Goal: Task Accomplishment & Management: Complete application form

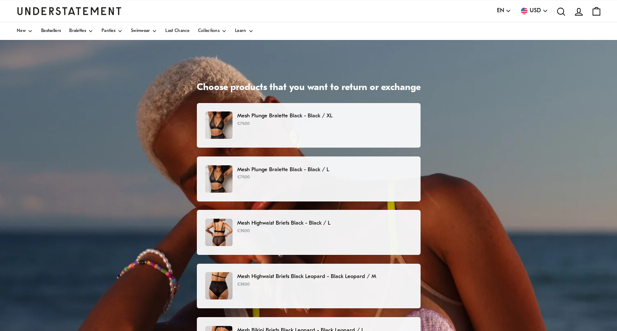
click at [313, 123] on p "€79.00" at bounding box center [324, 124] width 175 height 7
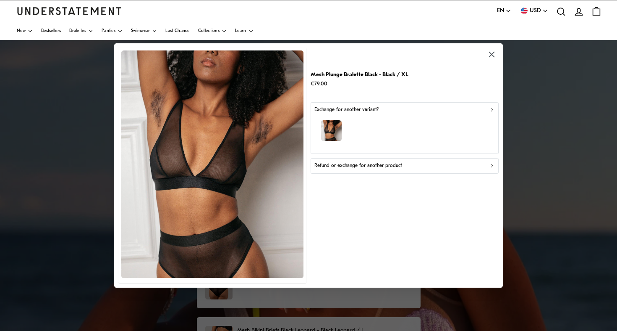
click at [415, 164] on div "Refund or exchange for another product" at bounding box center [405, 166] width 181 height 8
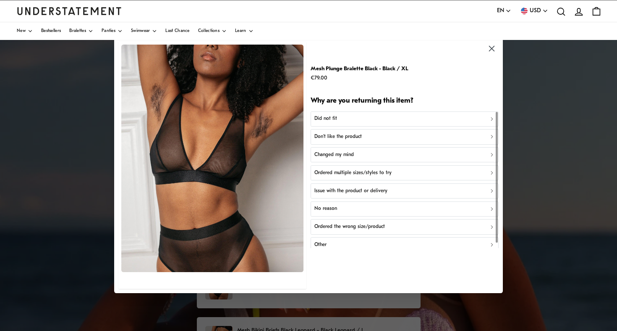
click at [411, 118] on div "Did not fit" at bounding box center [405, 119] width 181 height 8
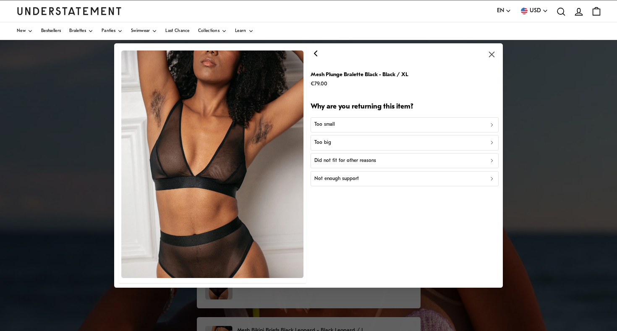
click at [412, 143] on div "Too big" at bounding box center [405, 143] width 181 height 8
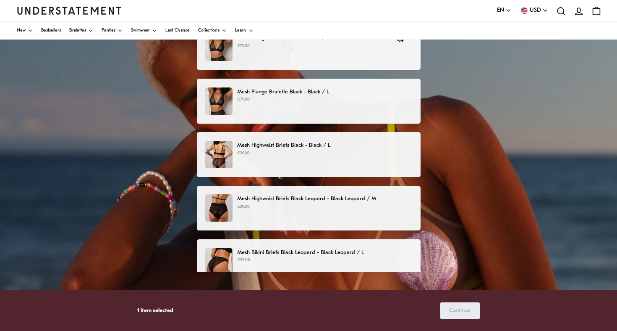
scroll to position [79, 0]
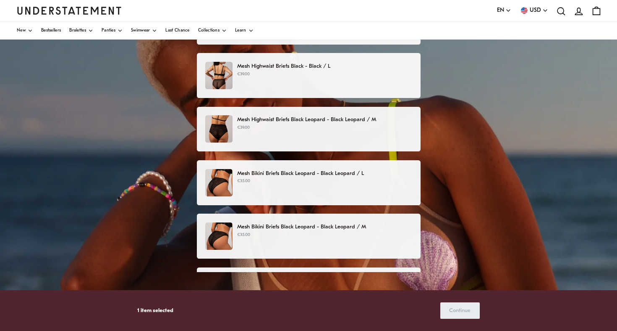
click at [325, 116] on p "Mesh Highwaist Briefs Black Leopard - Black Leopard / M" at bounding box center [324, 119] width 175 height 9
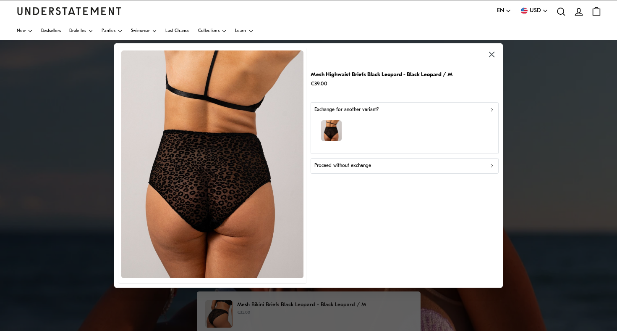
click at [374, 168] on div "Proceed without exchange" at bounding box center [405, 166] width 181 height 8
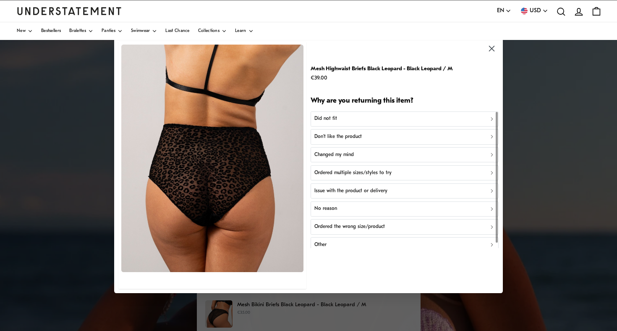
click at [368, 132] on button "Don't like the product" at bounding box center [405, 136] width 188 height 15
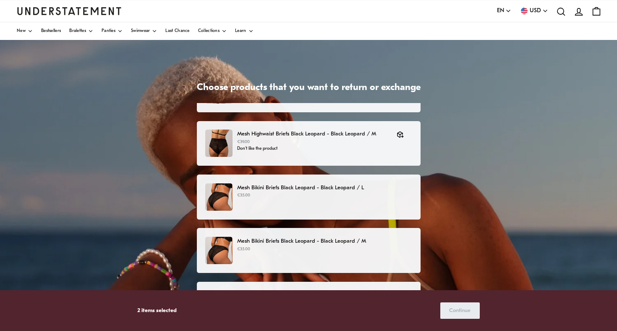
scroll to position [147, 0]
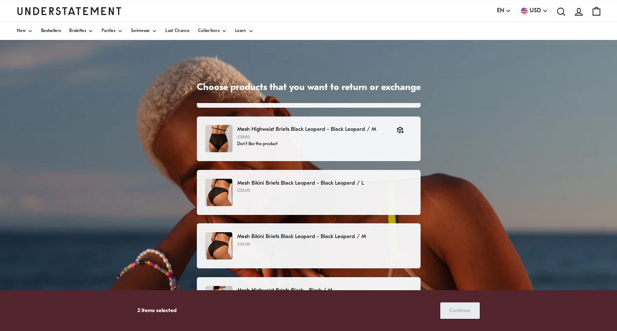
click at [367, 191] on p "€35.00" at bounding box center [324, 190] width 175 height 7
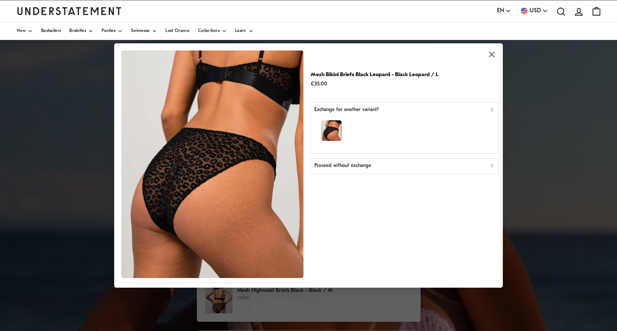
click at [387, 168] on div "Proceed without exchange" at bounding box center [405, 166] width 181 height 8
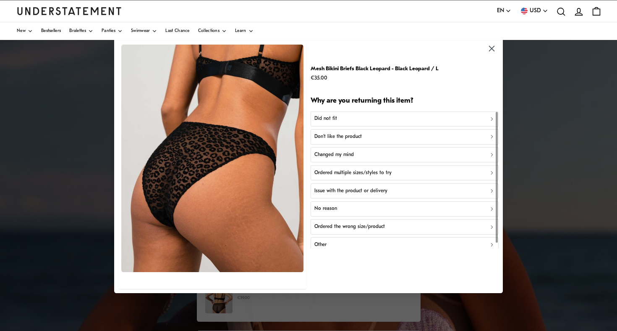
click at [388, 135] on div "Don't like the product" at bounding box center [405, 137] width 181 height 8
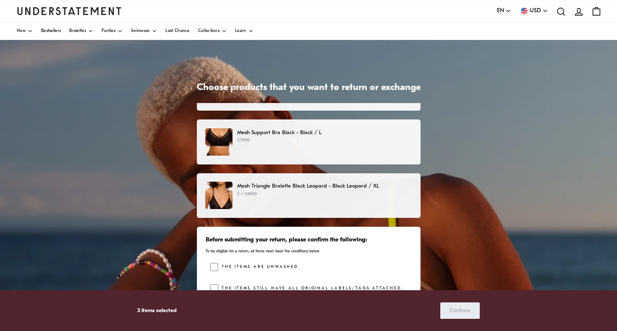
scroll to position [357, 0]
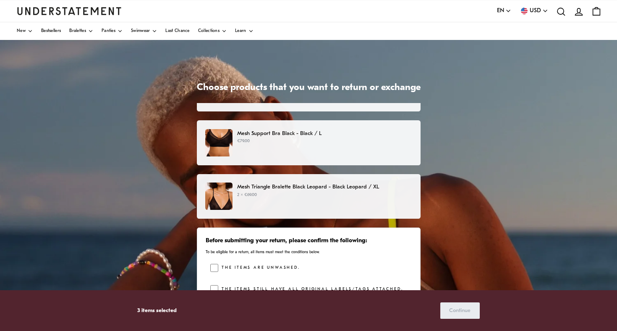
click at [376, 211] on div "Mesh Triangle Bralette Black Leopard - Black Leopard / XL 2 × €69.00" at bounding box center [309, 196] width 224 height 45
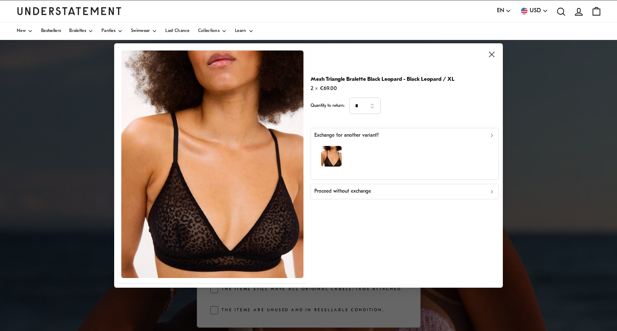
click at [389, 191] on div "Proceed without exchange" at bounding box center [405, 191] width 181 height 8
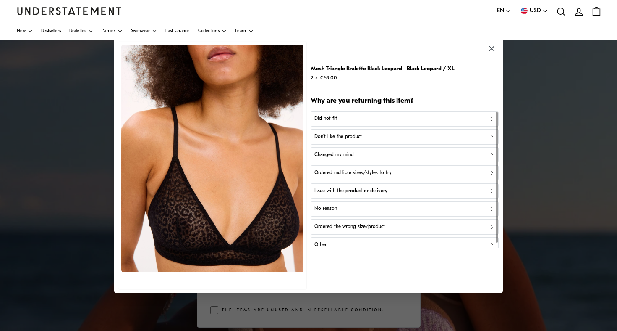
click at [382, 134] on div "Don't like the product" at bounding box center [405, 137] width 181 height 8
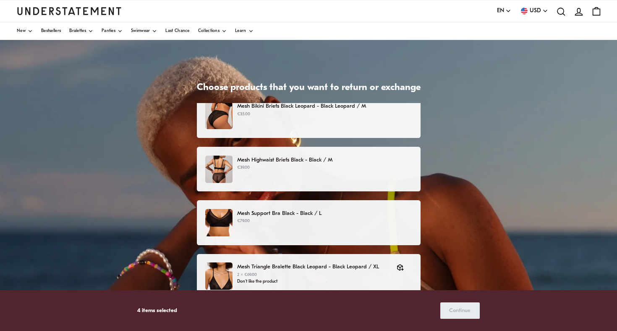
scroll to position [277, 0]
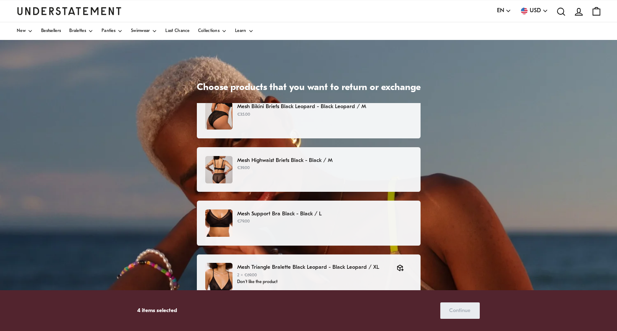
click at [360, 170] on p "€39.00" at bounding box center [324, 168] width 175 height 7
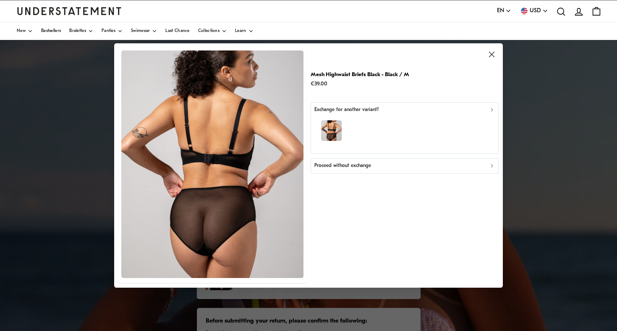
click at [378, 164] on div "Proceed without exchange" at bounding box center [405, 166] width 181 height 8
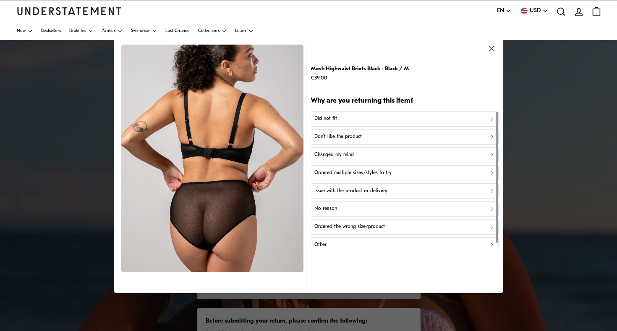
click at [373, 139] on div "Don't like the product" at bounding box center [405, 137] width 181 height 8
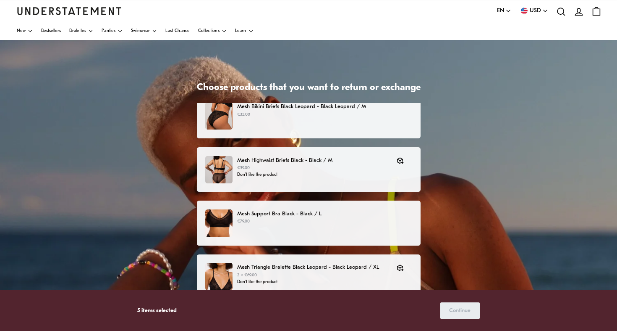
scroll to position [232, 0]
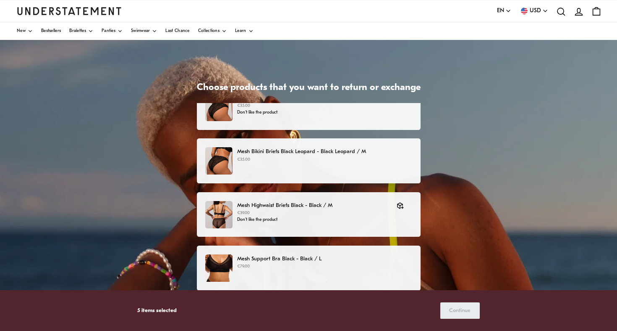
click at [367, 150] on p "Mesh Bikini Briefs Black Leopard - Black Leopard / M" at bounding box center [324, 151] width 175 height 9
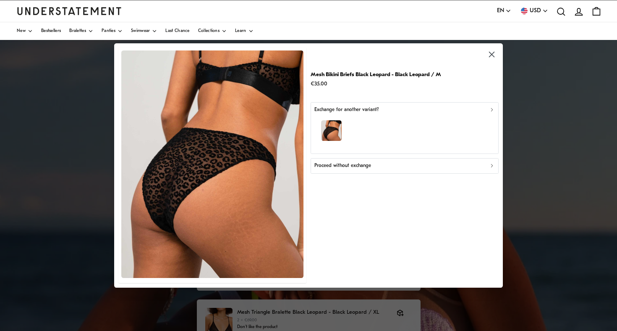
click at [391, 168] on div "Proceed without exchange" at bounding box center [405, 166] width 181 height 8
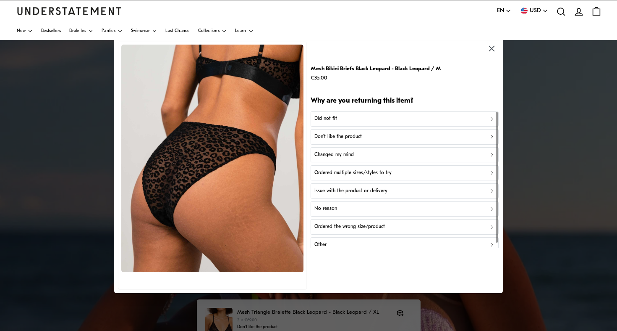
click at [389, 136] on div "Don't like the product" at bounding box center [405, 137] width 181 height 8
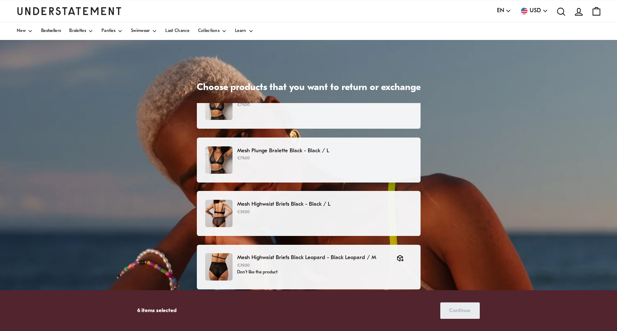
scroll to position [18, 0]
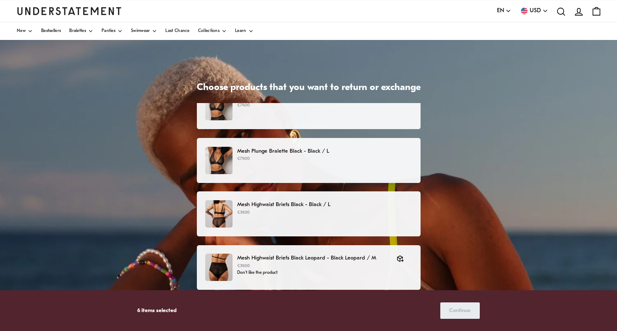
click at [356, 204] on p "Mesh Highwaist Briefs Black - Black / L" at bounding box center [324, 204] width 175 height 9
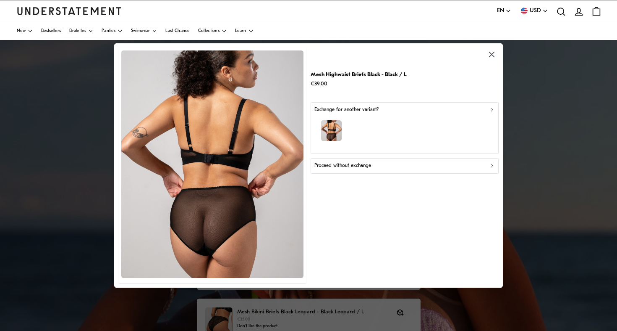
click at [395, 165] on div "Proceed without exchange" at bounding box center [405, 166] width 181 height 8
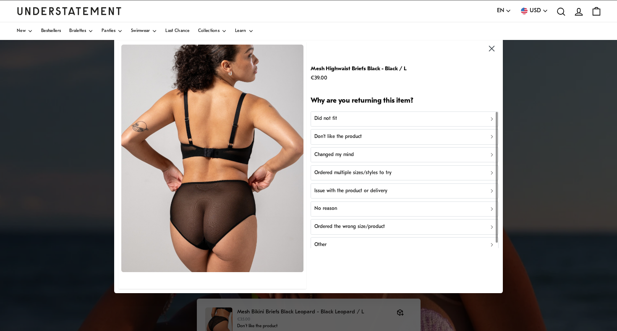
click at [397, 135] on div "Don't like the product" at bounding box center [405, 137] width 181 height 8
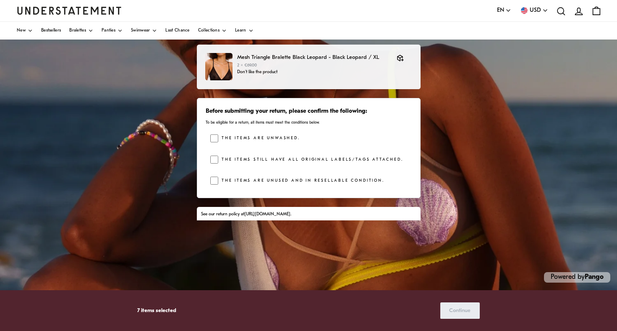
scroll to position [129, 0]
click at [465, 310] on span "Continue" at bounding box center [459, 310] width 21 height 16
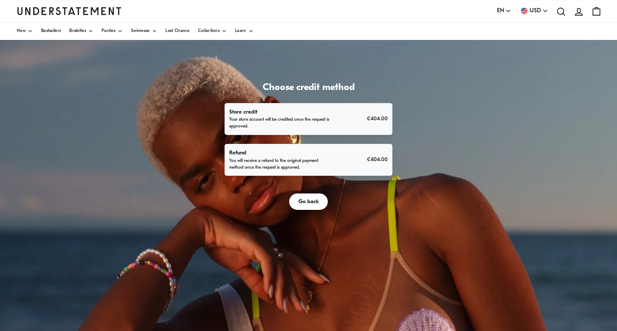
click at [332, 157] on p "Refund" at bounding box center [280, 152] width 102 height 9
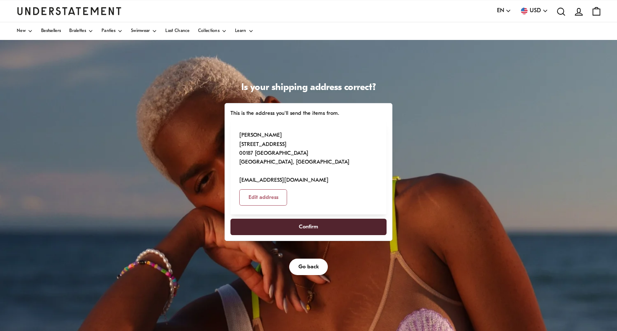
scroll to position [49, 0]
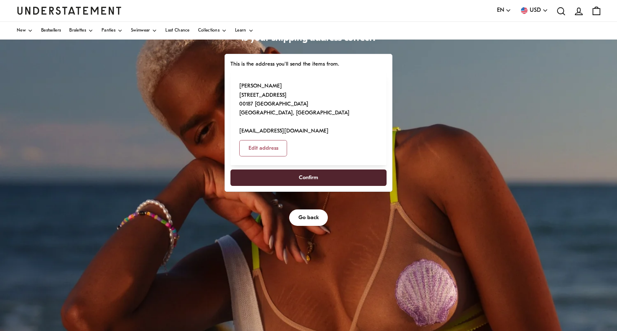
click at [378, 185] on span "Confirm" at bounding box center [309, 178] width 138 height 16
select select "**"
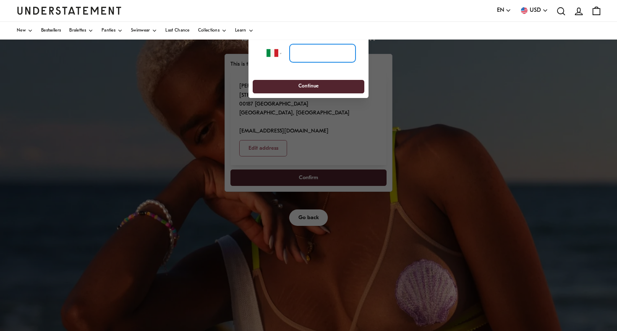
click at [347, 55] on input "tel" at bounding box center [323, 53] width 66 height 18
type input "**********"
click at [352, 84] on span "Continue" at bounding box center [308, 86] width 96 height 13
click at [348, 84] on span "Continue" at bounding box center [308, 86] width 96 height 13
click at [319, 75] on div "**********" at bounding box center [309, 66] width 120 height 63
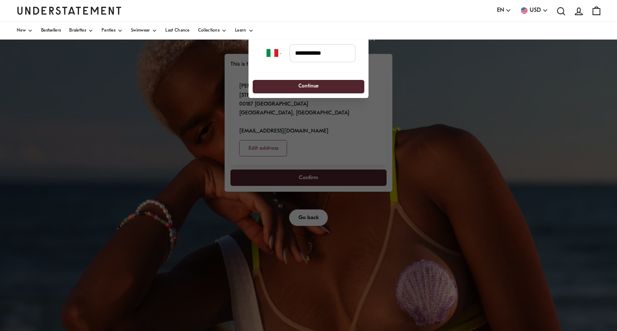
click at [309, 95] on div "**********" at bounding box center [309, 66] width 120 height 63
click at [333, 51] on input "**********" at bounding box center [323, 53] width 66 height 18
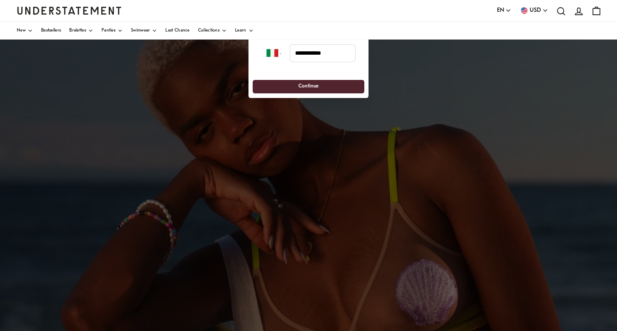
click at [152, 134] on div at bounding box center [308, 165] width 617 height 331
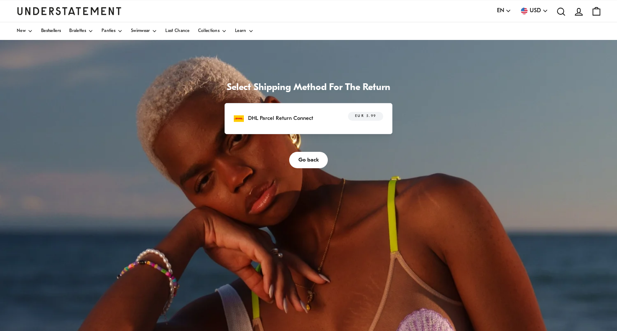
click at [383, 125] on div "DHL Parcel Return Connect EUR 5.99" at bounding box center [309, 118] width 150 height 13
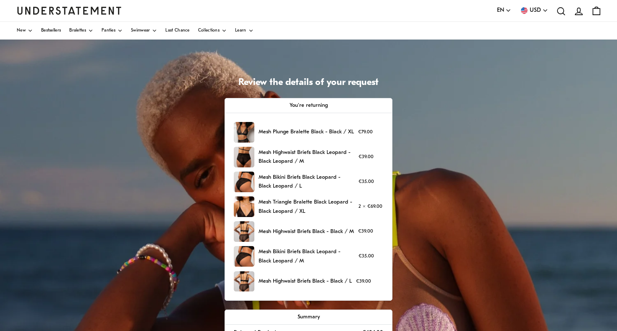
scroll to position [162, 0]
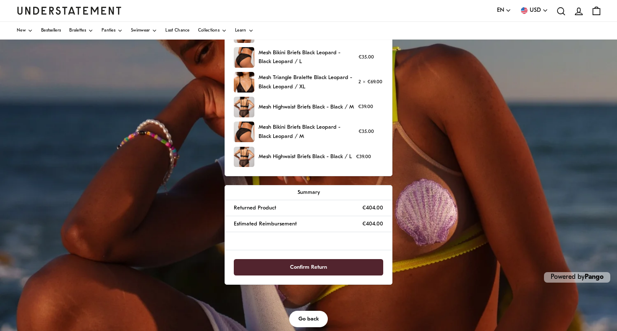
click at [375, 275] on span "Confirm Return" at bounding box center [308, 267] width 131 height 16
click at [327, 275] on span "Confirm Return" at bounding box center [308, 267] width 37 height 16
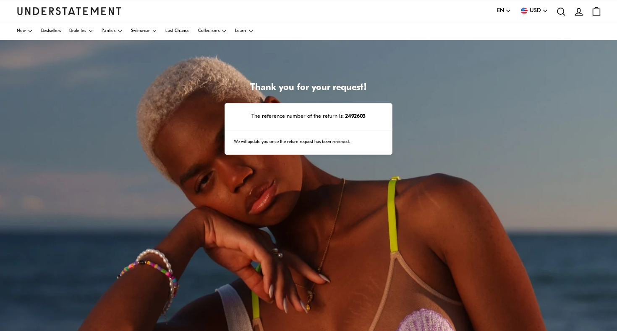
click at [370, 155] on div "We will update you once the return request has been reviewed." at bounding box center [308, 142] width 167 height 24
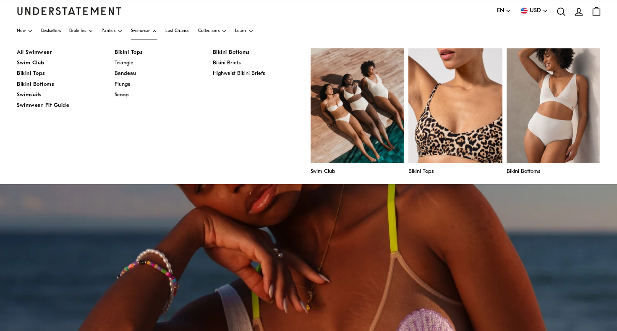
click at [157, 29] on link "Swimwear" at bounding box center [144, 31] width 26 height 18
